Goal: Task Accomplishment & Management: Use online tool/utility

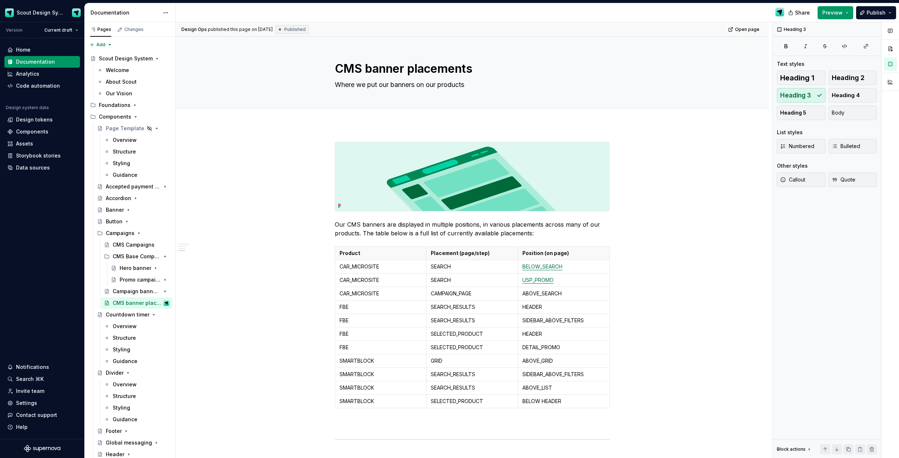
scroll to position [699, 0]
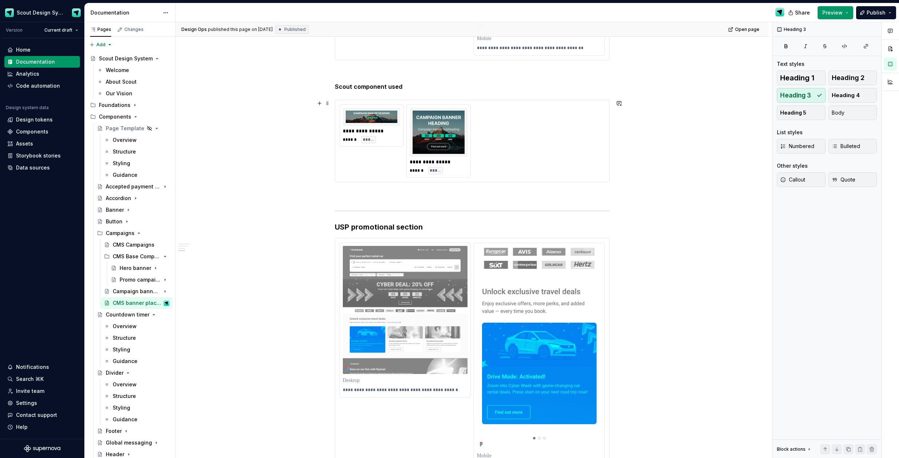
click at [513, 153] on div "**********" at bounding box center [471, 140] width 265 height 73
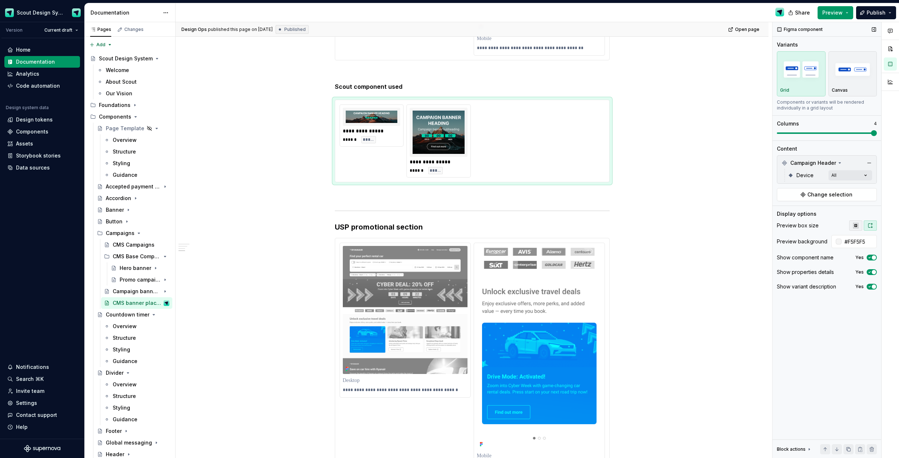
click at [854, 227] on icon "button" at bounding box center [856, 225] width 6 height 6
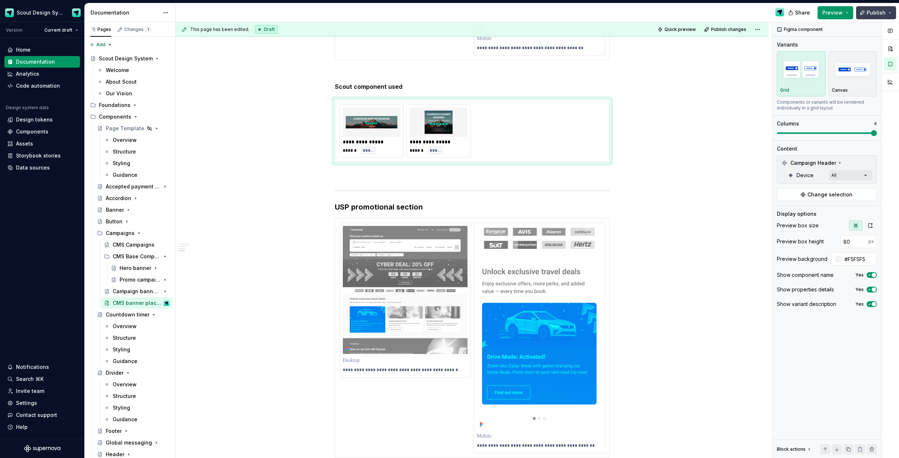
click at [869, 16] on span "Publish" at bounding box center [875, 12] width 19 height 7
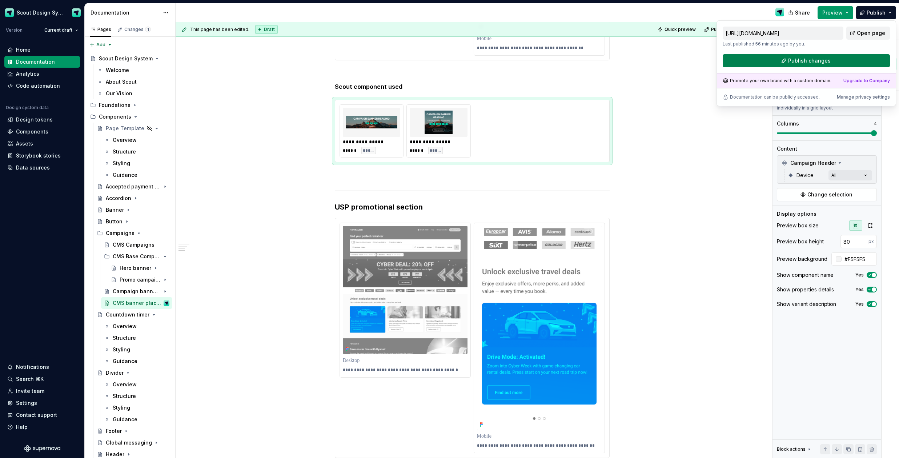
click at [813, 64] on button "Publish changes" at bounding box center [805, 60] width 167 height 13
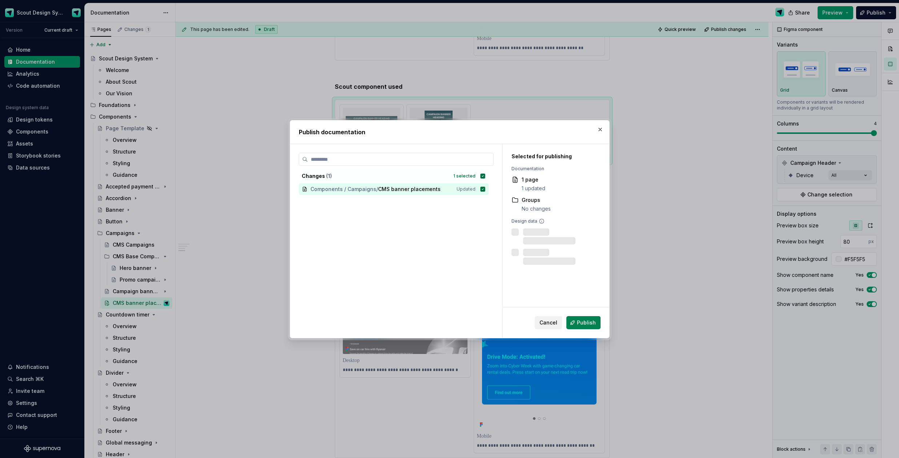
click at [591, 325] on span "Publish" at bounding box center [586, 322] width 19 height 7
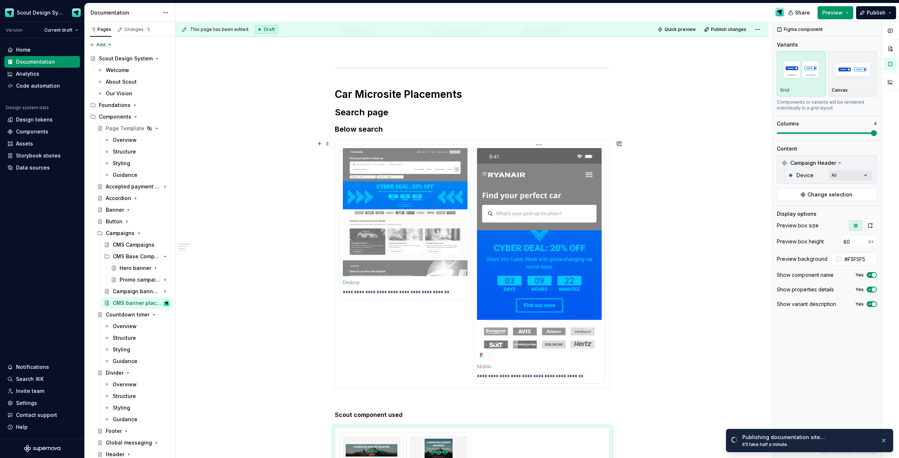
scroll to position [557, 0]
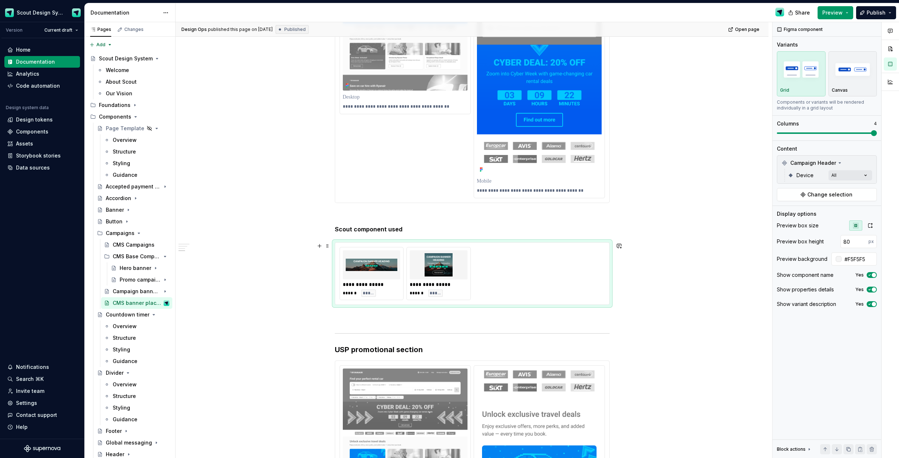
click at [563, 290] on div "**********" at bounding box center [471, 273] width 265 height 53
click at [873, 274] on span "button" at bounding box center [873, 275] width 4 height 4
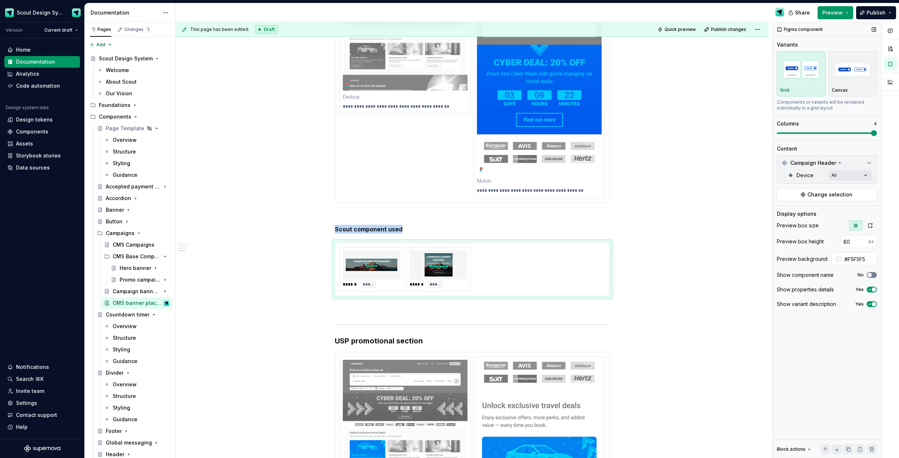
click at [872, 274] on icon "button" at bounding box center [869, 275] width 6 height 4
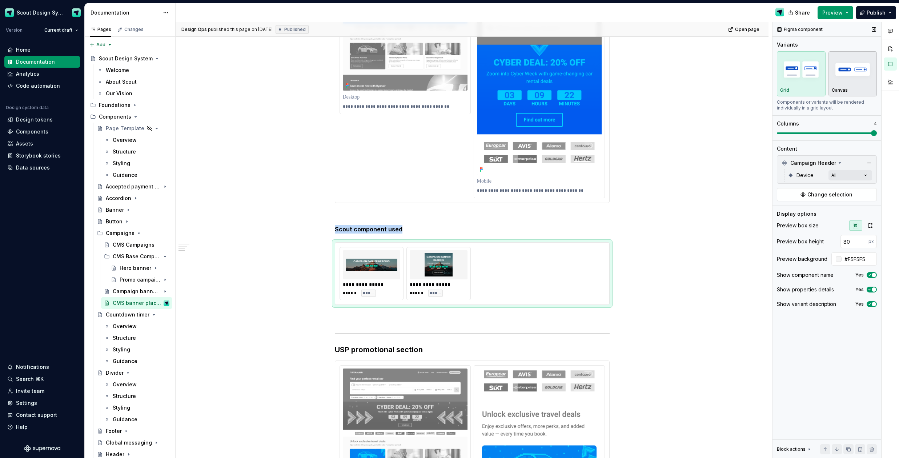
click at [849, 92] on div "Canvas" at bounding box center [852, 90] width 42 height 6
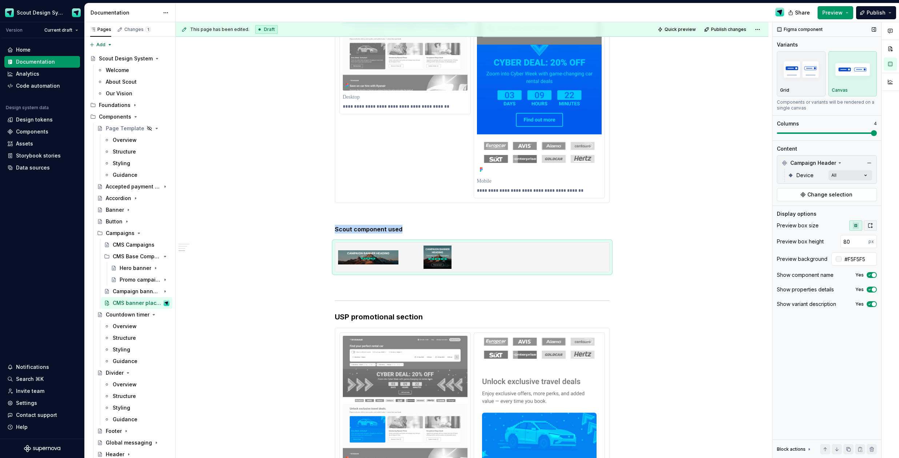
click at [868, 225] on icon "button" at bounding box center [870, 225] width 4 height 4
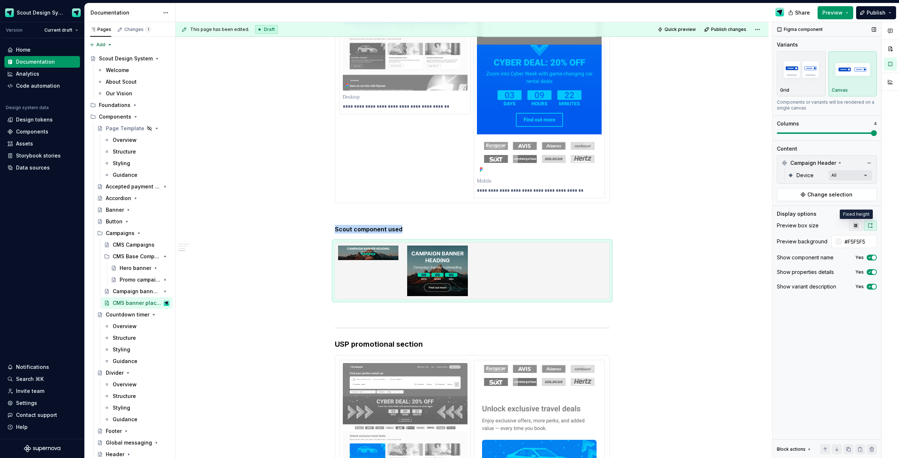
click at [855, 226] on icon "button" at bounding box center [855, 225] width 5 height 5
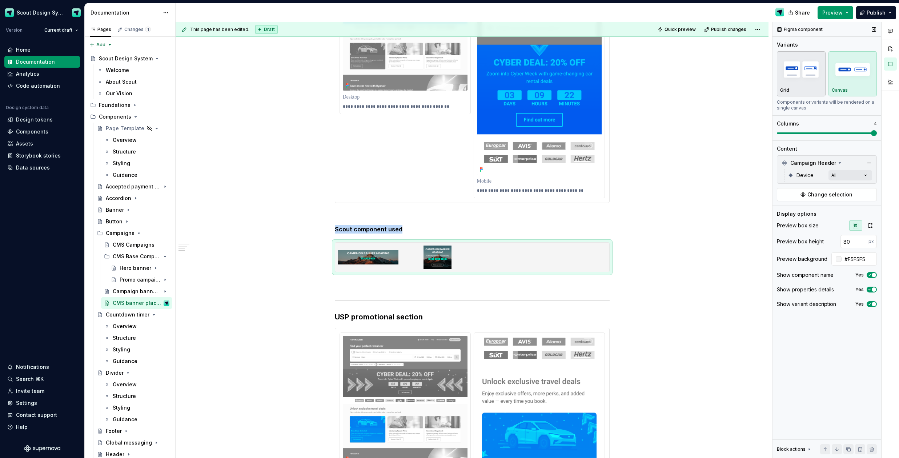
click at [797, 71] on img "button" at bounding box center [801, 69] width 42 height 27
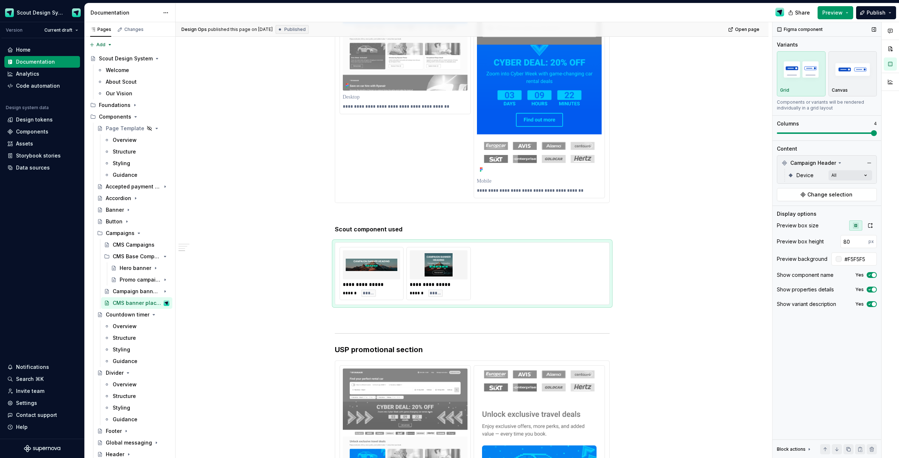
click at [807, 448] on icon at bounding box center [809, 449] width 6 height 6
click at [801, 345] on div "Figma component Variants Grid Canvas Components or variants will be rendered in…" at bounding box center [826, 240] width 109 height 436
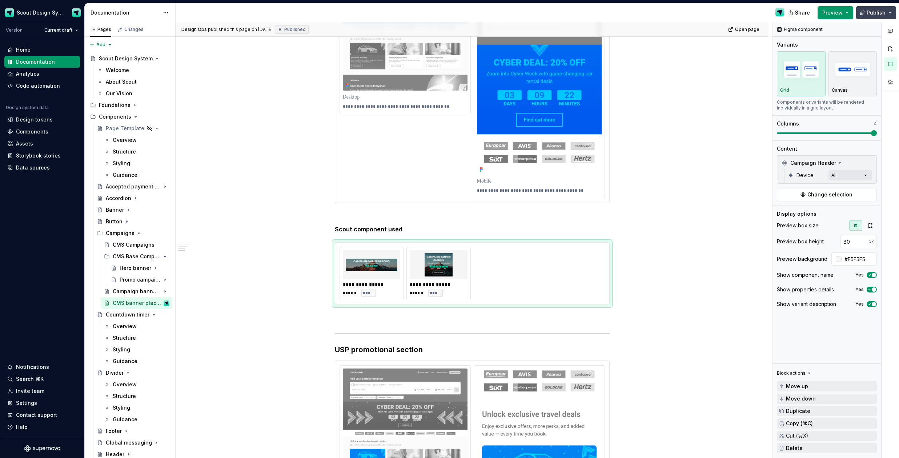
click at [871, 16] on span "Publish" at bounding box center [875, 12] width 19 height 7
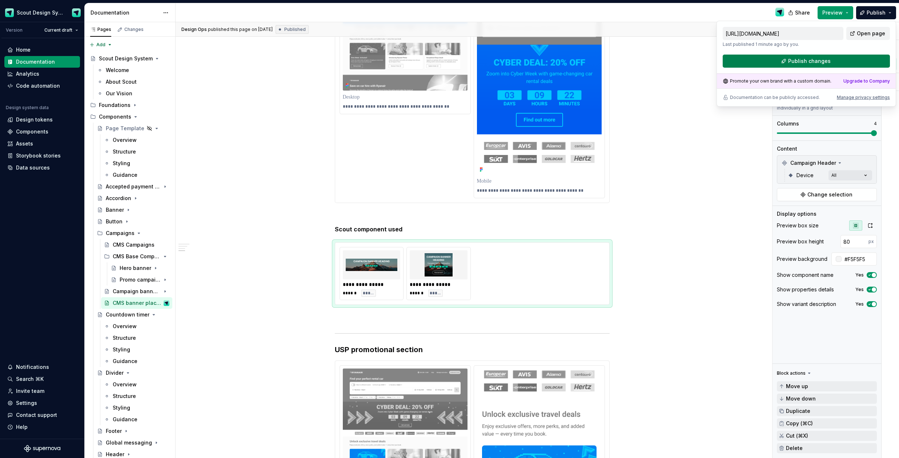
click at [839, 60] on button "Publish changes" at bounding box center [805, 61] width 167 height 13
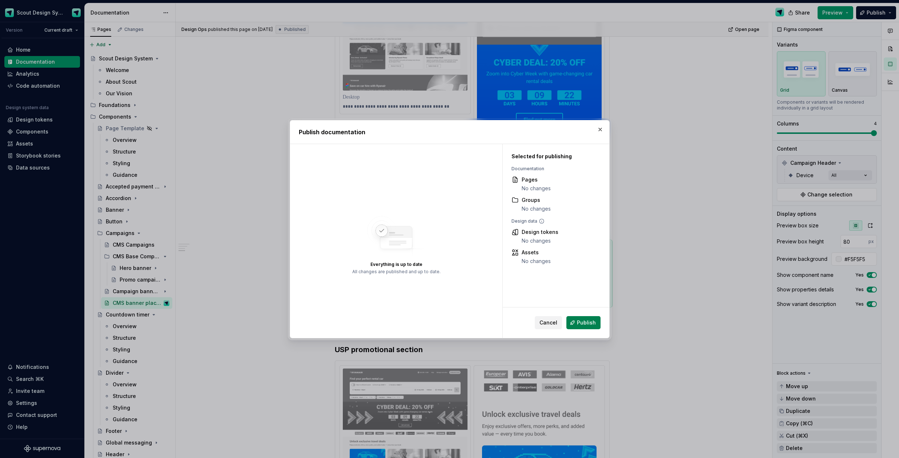
click at [588, 320] on span "Publish" at bounding box center [586, 322] width 19 height 7
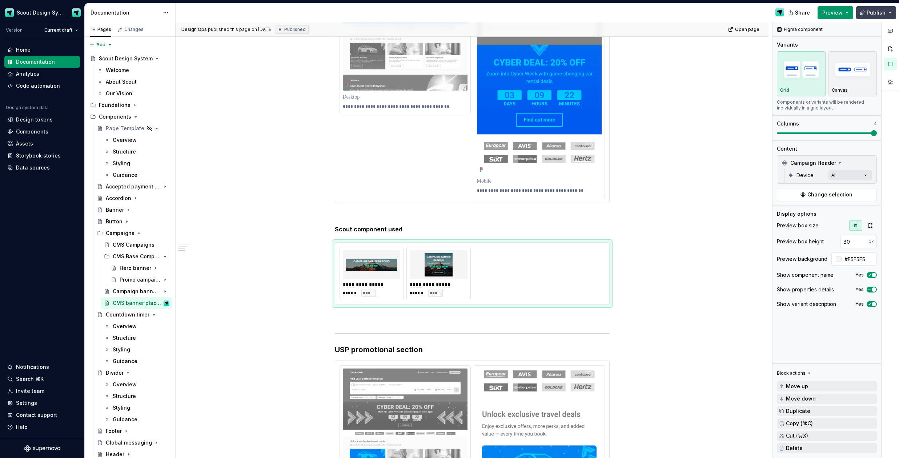
click at [873, 13] on span "Publish" at bounding box center [875, 12] width 19 height 7
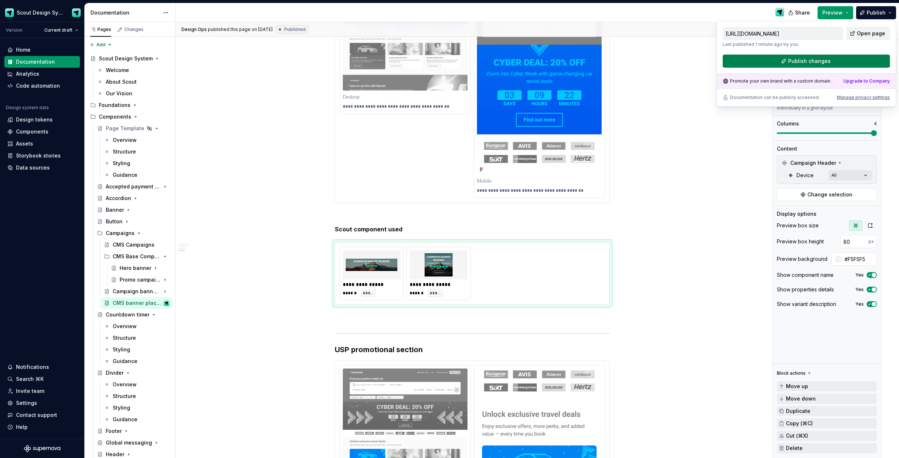
click at [794, 67] on div "[URL][DOMAIN_NAME] Last published 1 minute ago by you. Open page Publish change…" at bounding box center [806, 64] width 180 height 86
click at [795, 64] on span "Publish changes" at bounding box center [809, 60] width 43 height 7
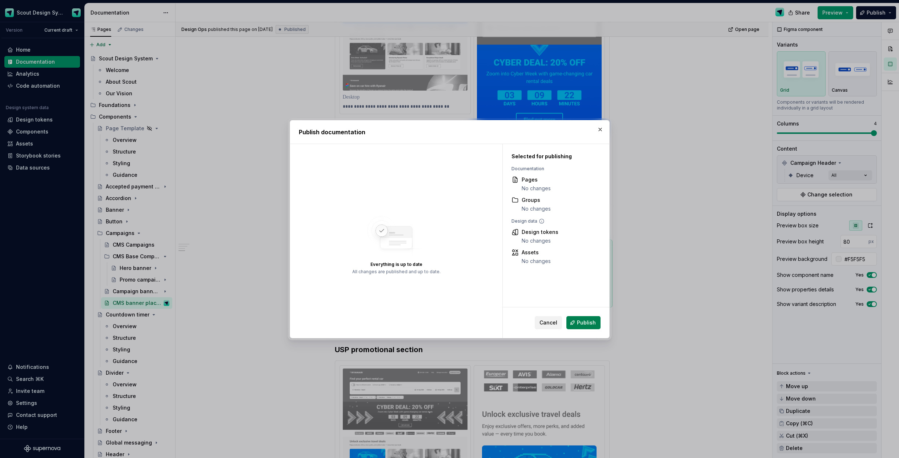
click at [597, 323] on button "Publish" at bounding box center [583, 322] width 34 height 13
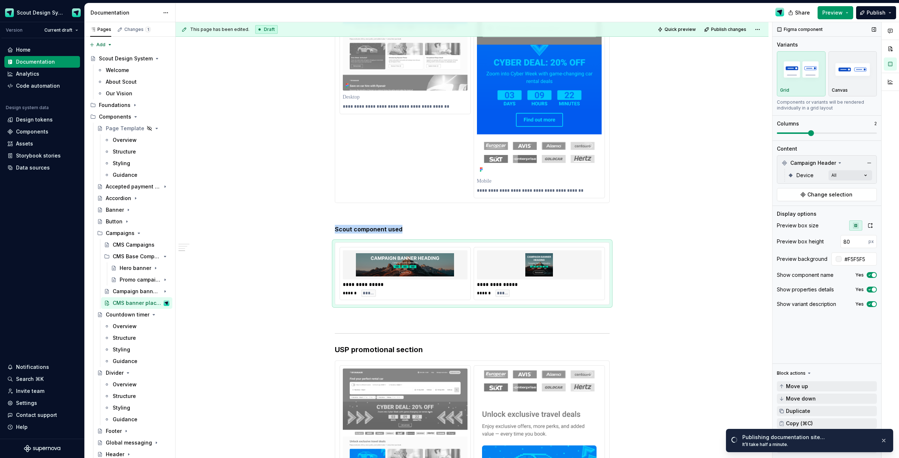
click at [808, 134] on span at bounding box center [811, 133] width 6 height 6
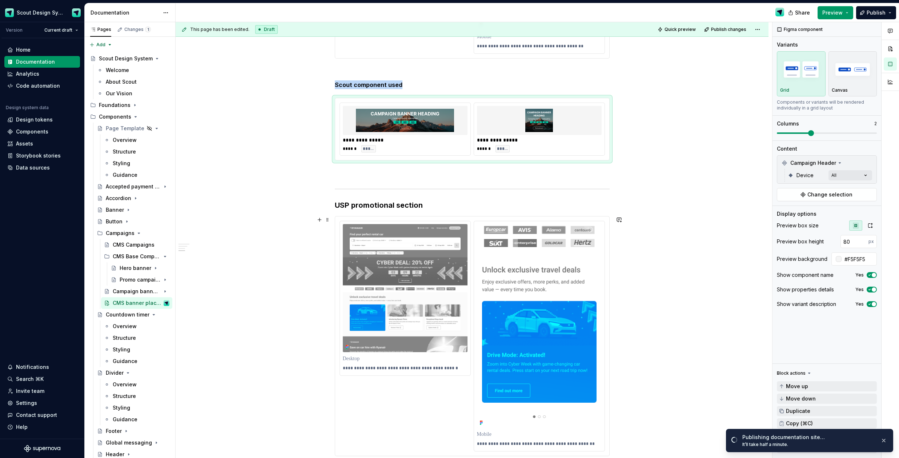
scroll to position [612, 0]
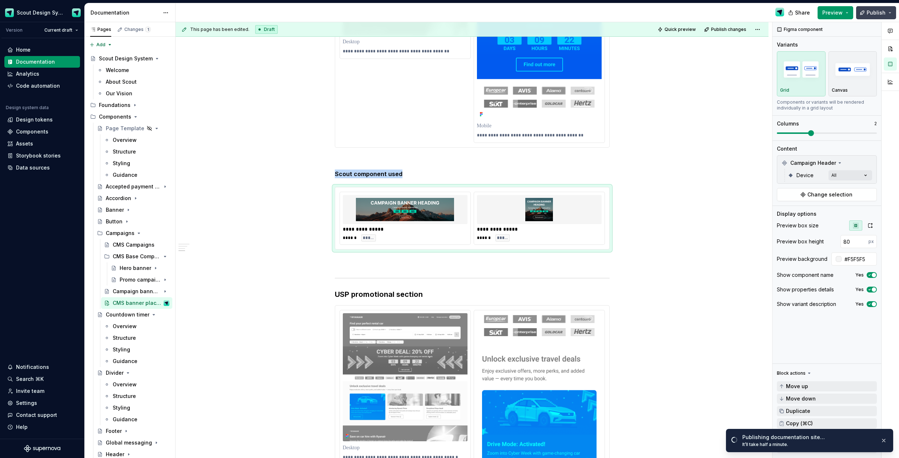
click at [865, 12] on button "Publish" at bounding box center [876, 12] width 40 height 13
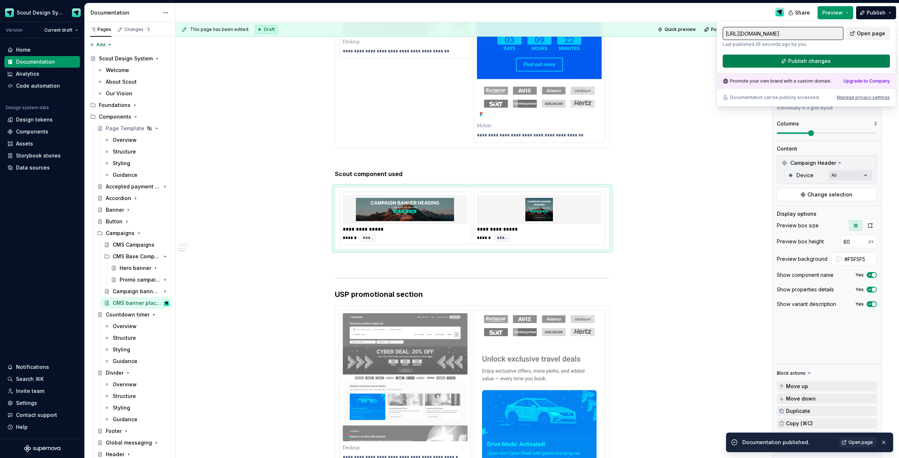
click at [790, 59] on span "Publish changes" at bounding box center [809, 60] width 43 height 7
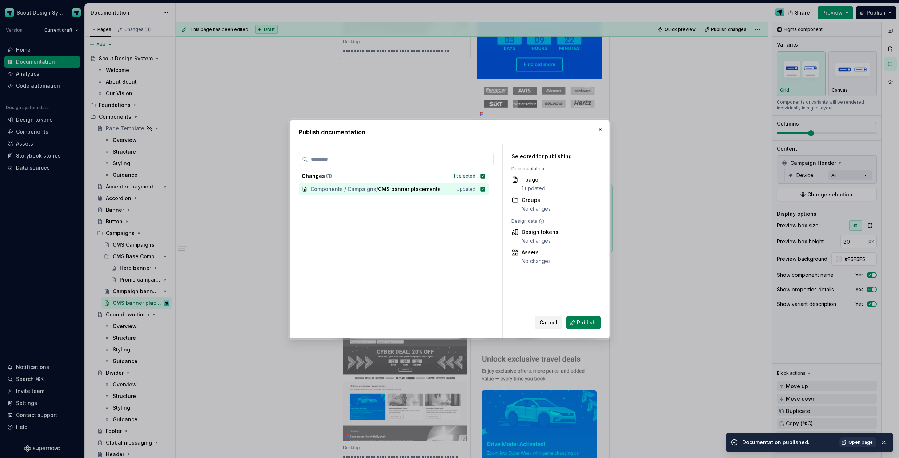
click at [579, 321] on span "Publish" at bounding box center [586, 322] width 19 height 7
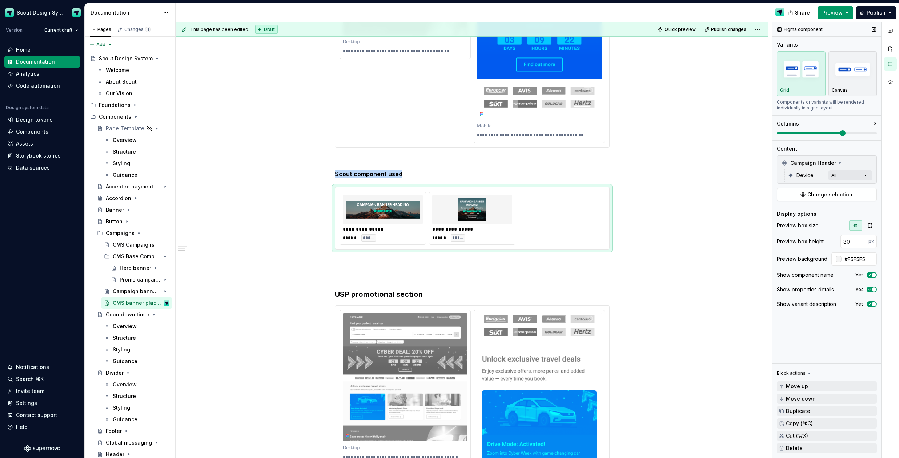
click at [839, 134] on span at bounding box center [842, 133] width 6 height 6
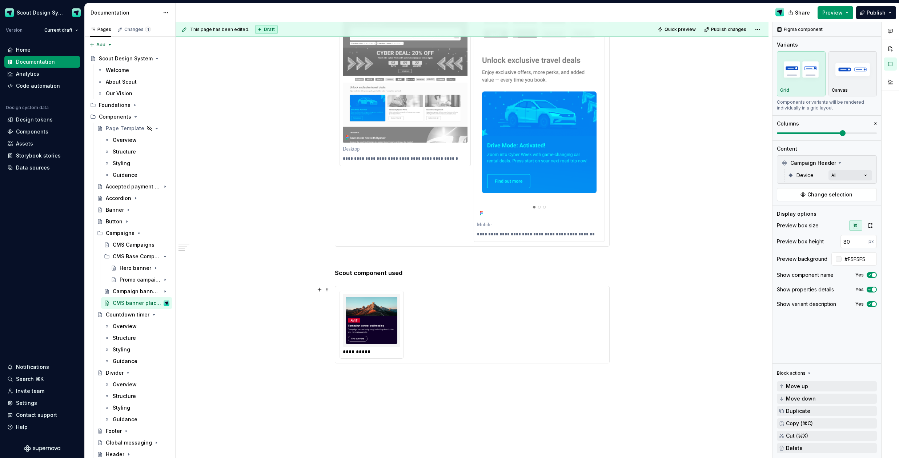
scroll to position [940, 0]
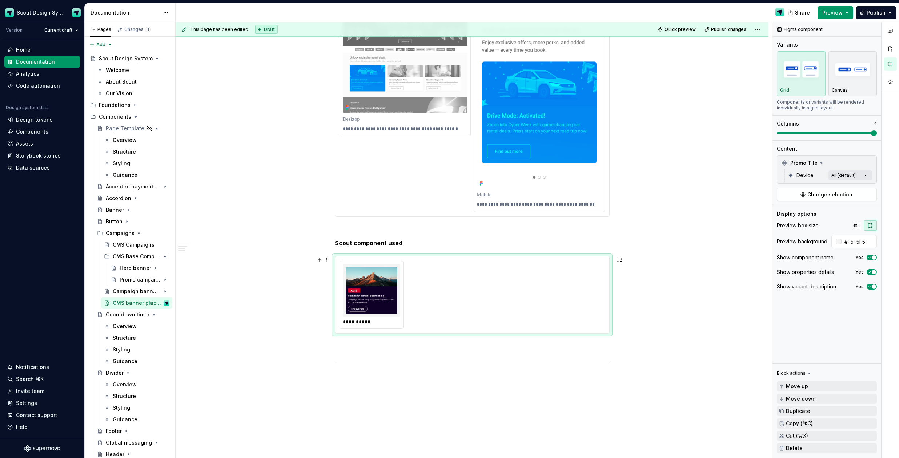
click at [348, 284] on img at bounding box center [372, 290] width 52 height 47
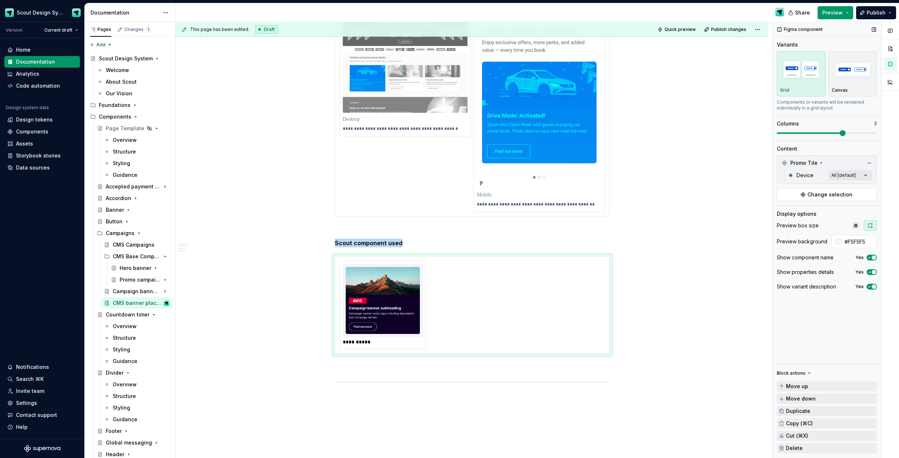
click at [845, 135] on span at bounding box center [842, 133] width 6 height 6
click at [877, 10] on span "Publish" at bounding box center [875, 12] width 19 height 7
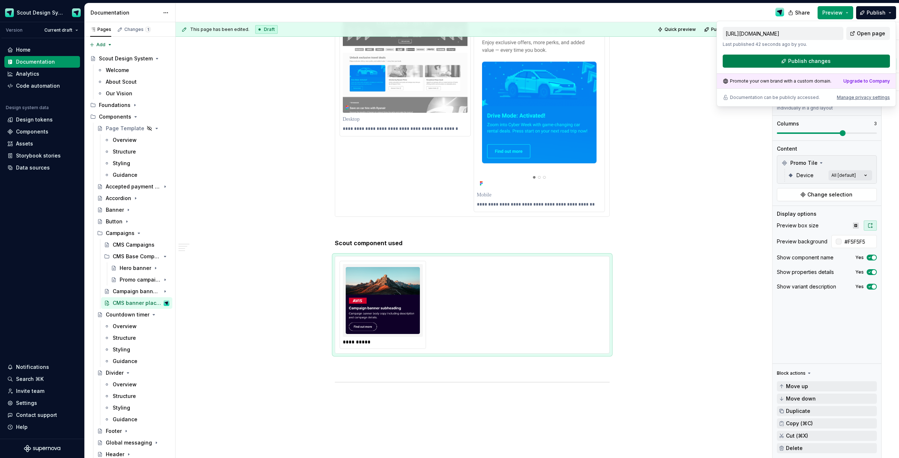
click at [769, 59] on button "Publish changes" at bounding box center [805, 61] width 167 height 13
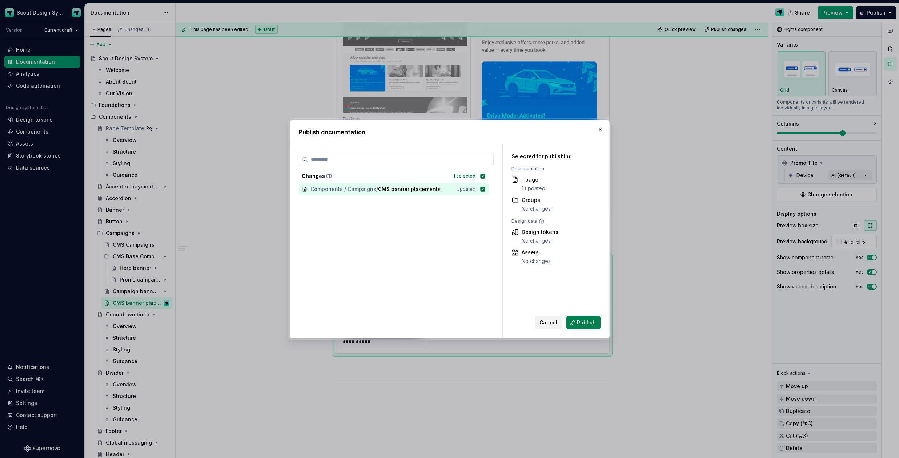
click at [575, 323] on button "Publish" at bounding box center [583, 322] width 34 height 13
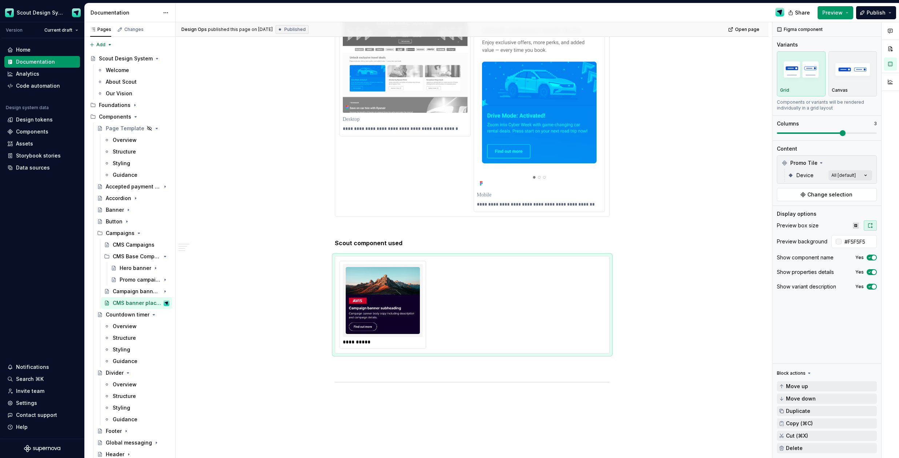
type textarea "*"
